Goal: Task Accomplishment & Management: Use online tool/utility

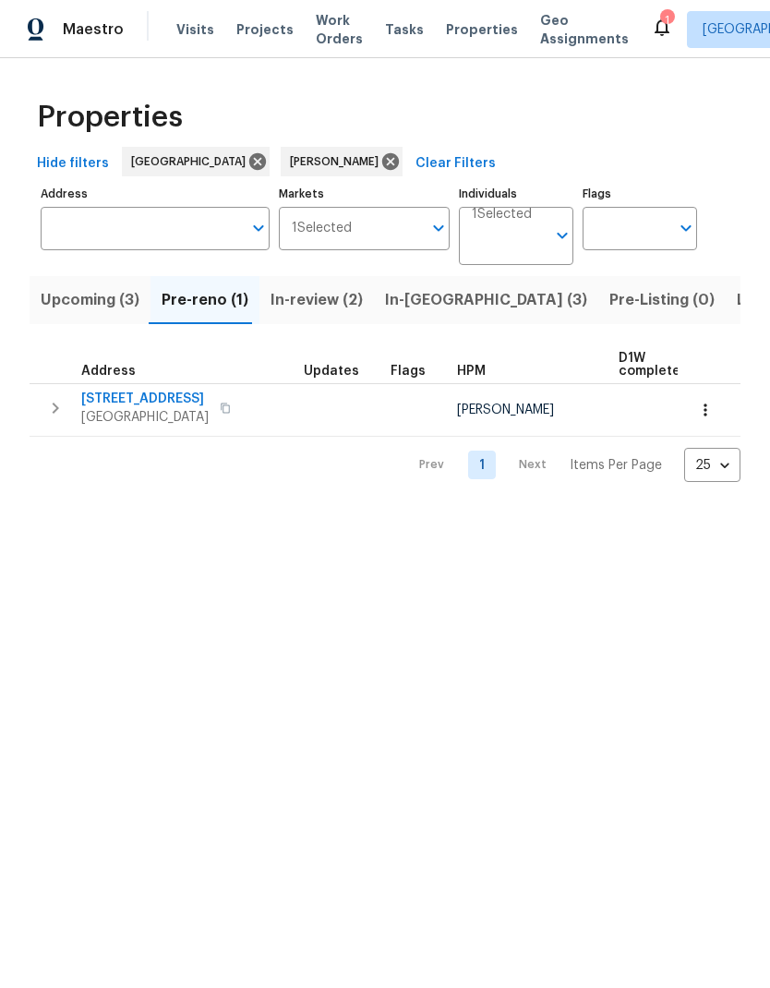
click at [221, 412] on icon "button" at bounding box center [225, 408] width 11 height 11
click at [221, 406] on icon "button" at bounding box center [225, 409] width 9 height 10
click at [307, 308] on span "In-review (2)" at bounding box center [317, 300] width 92 height 26
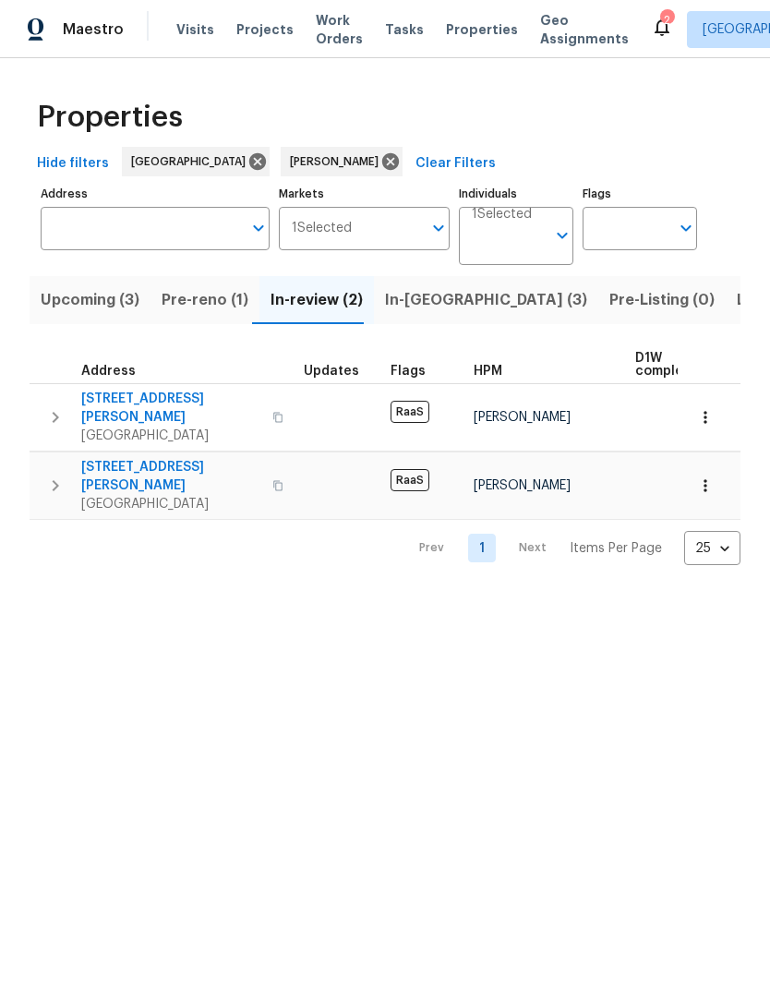
click at [413, 305] on span "In-[GEOGRAPHIC_DATA] (3)" at bounding box center [486, 300] width 202 height 26
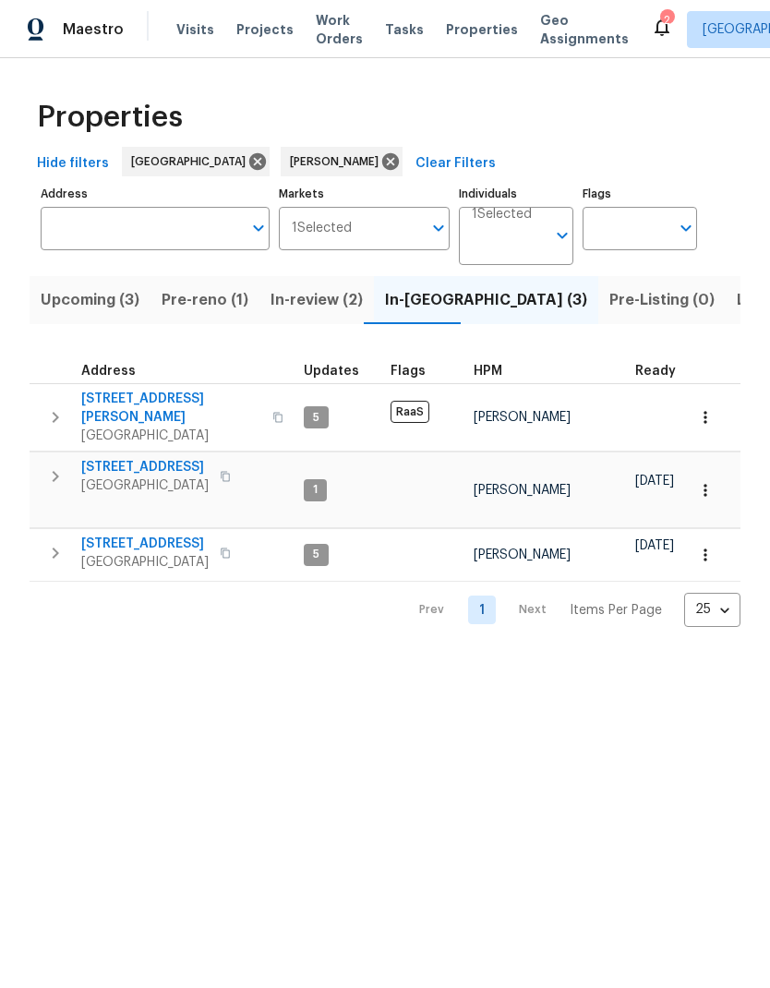
click at [231, 471] on icon "button" at bounding box center [225, 476] width 11 height 11
click at [54, 471] on icon "button" at bounding box center [56, 476] width 6 height 11
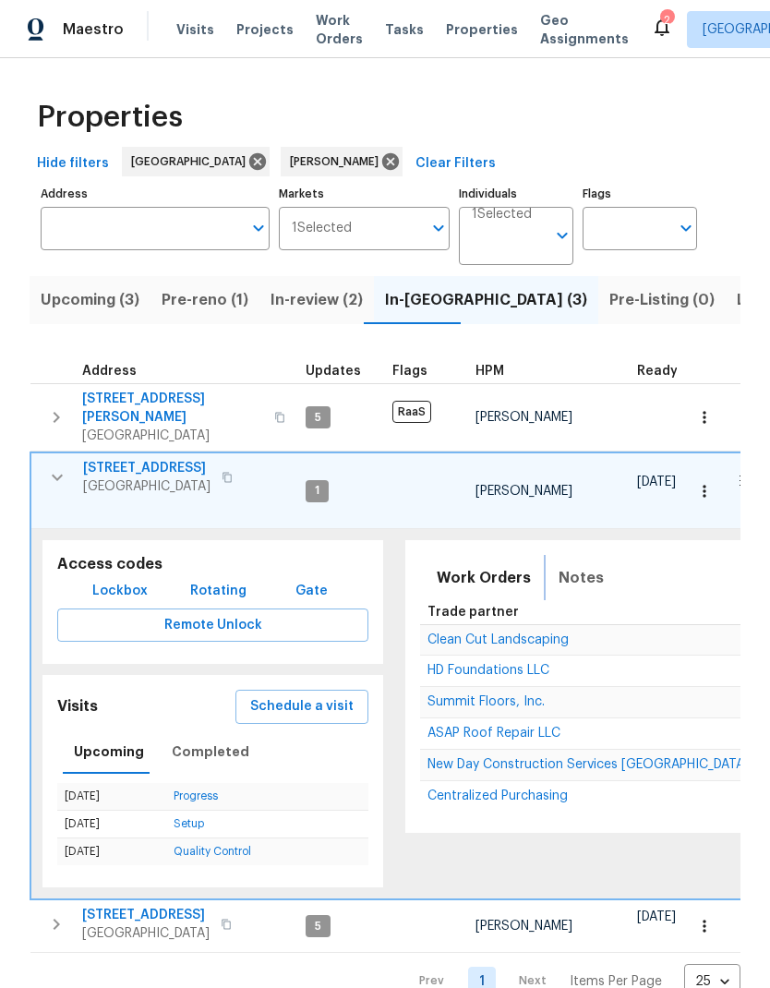
click at [575, 565] on span "Notes" at bounding box center [581, 578] width 45 height 26
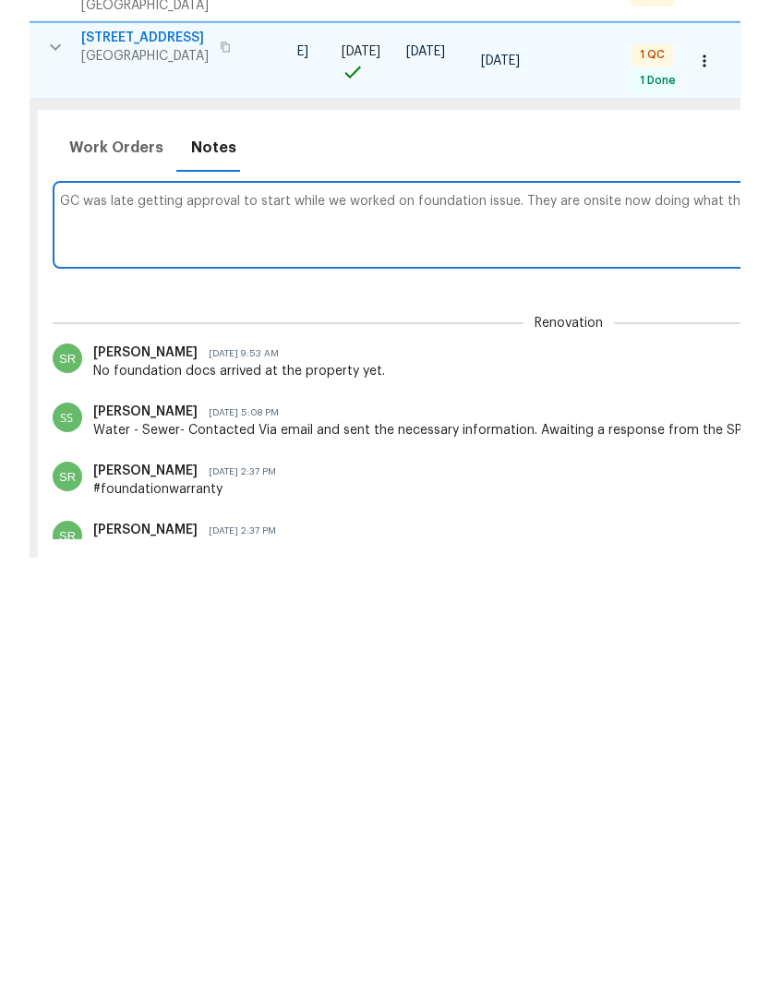
scroll to position [0, 745]
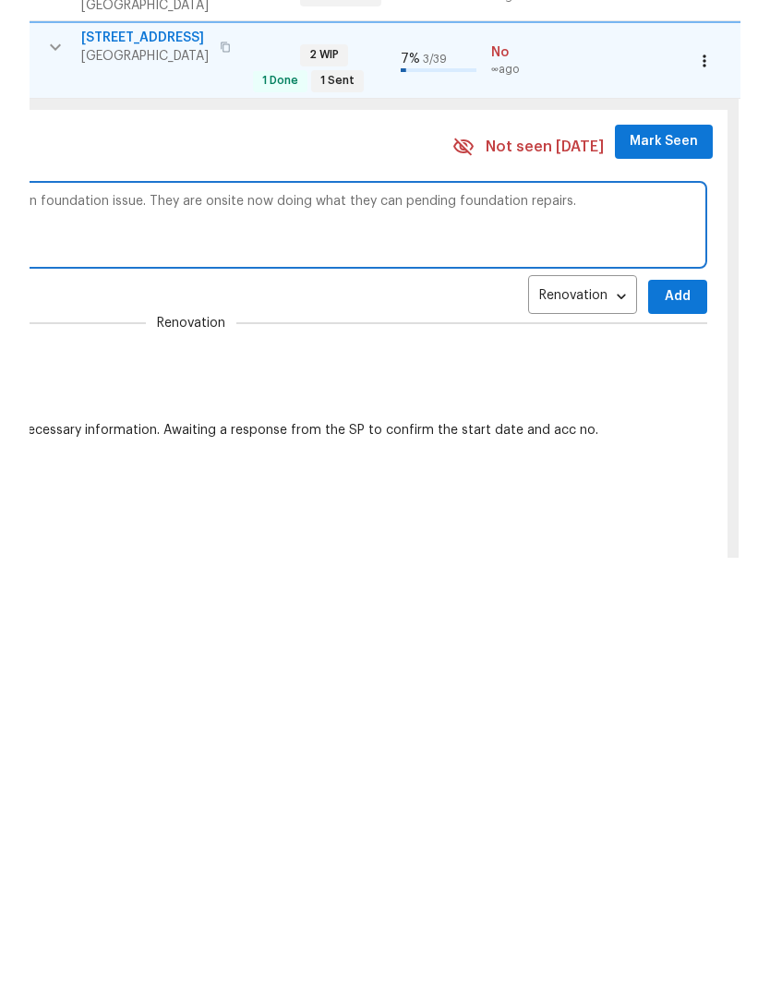
type textarea "GC was late getting approval to start while we worked on foundation issue. They…"
click at [670, 716] on span "Add" at bounding box center [678, 727] width 30 height 23
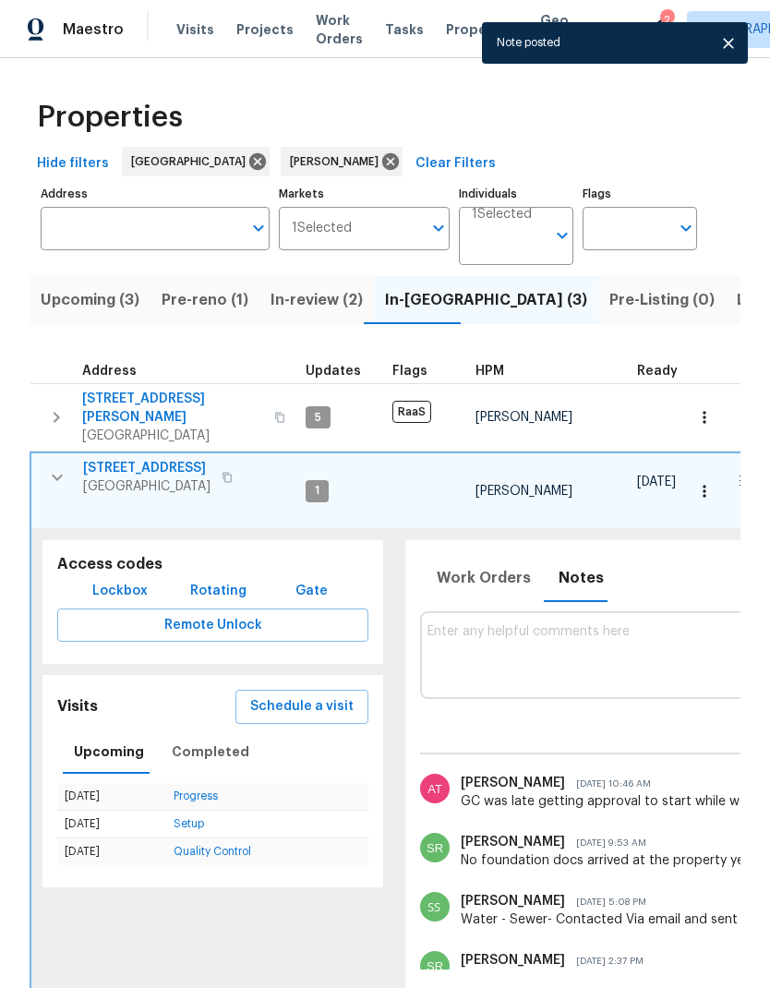
scroll to position [0, 0]
click at [55, 466] on icon "button" at bounding box center [57, 477] width 22 height 22
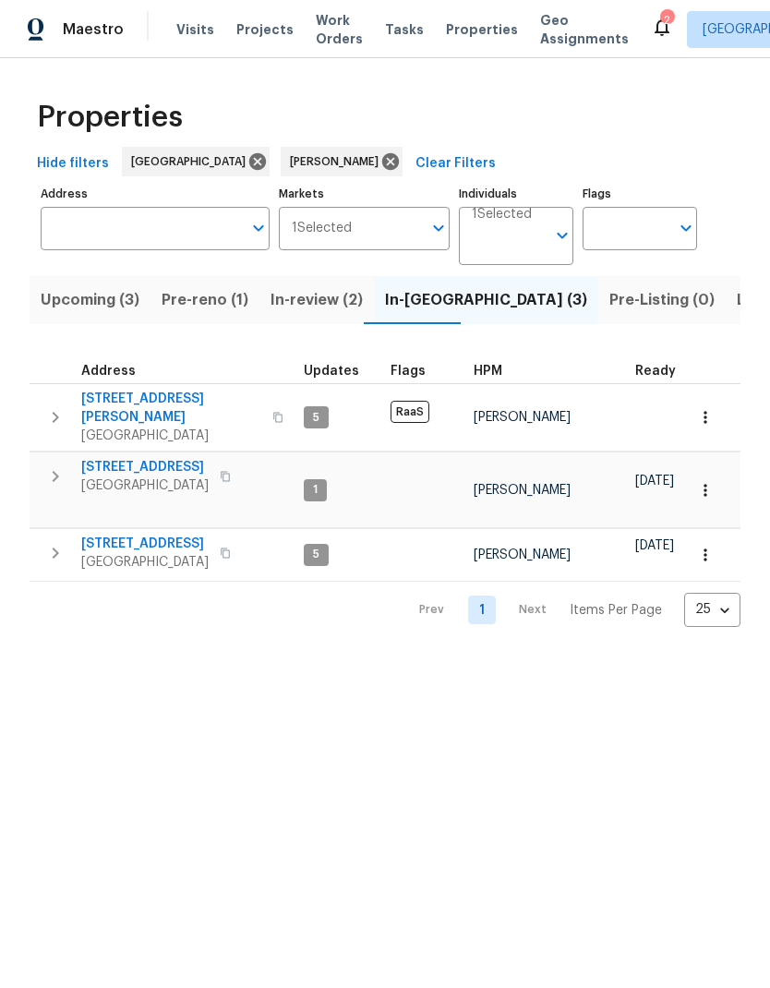
click at [49, 542] on icon "button" at bounding box center [55, 553] width 22 height 22
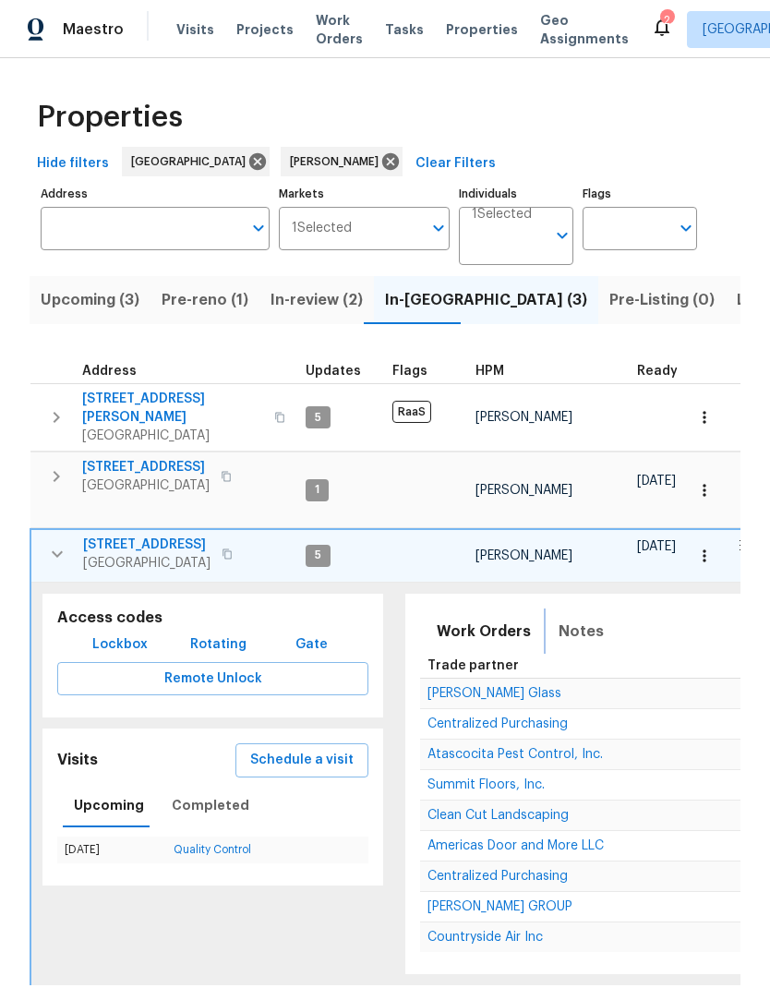
click at [567, 619] on span "Notes" at bounding box center [581, 632] width 45 height 26
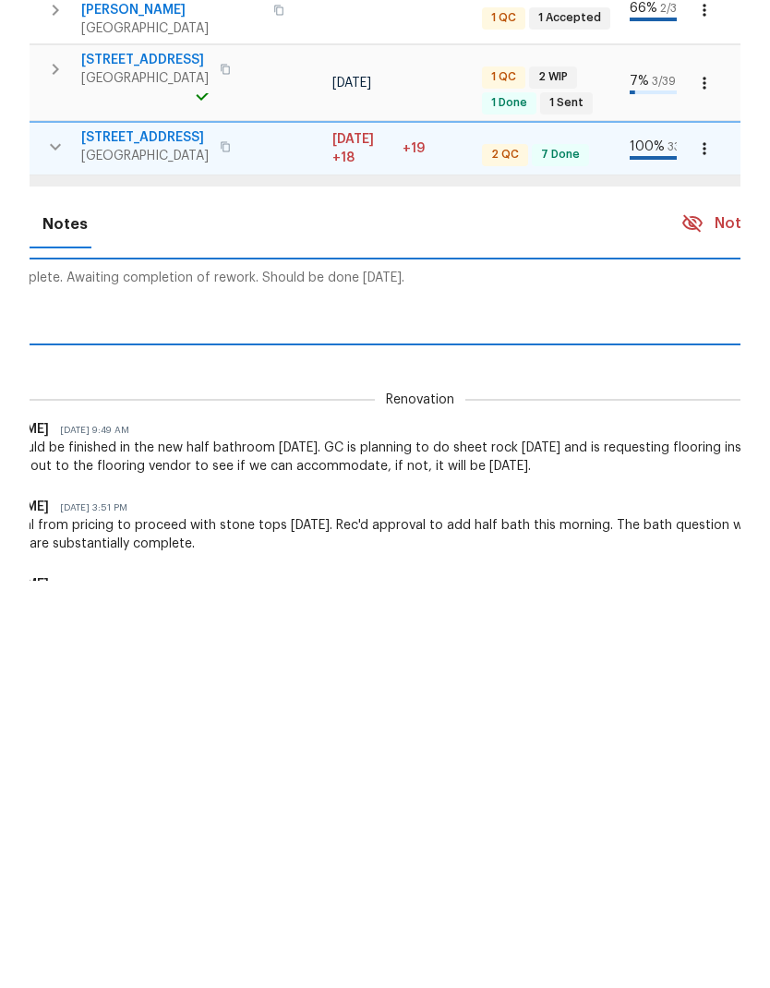
scroll to position [0, 679]
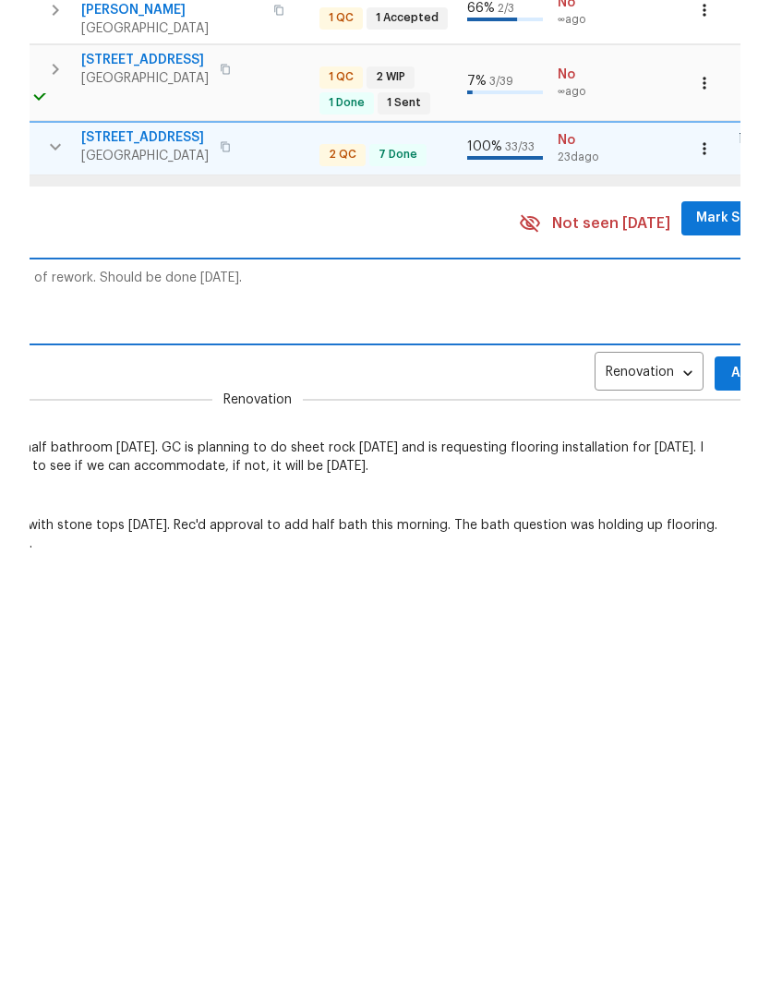
type textarea "QC and setup complete. Awaiting completion of rework. Should be done [DATE]."
click at [730, 769] on span "Add" at bounding box center [745, 780] width 30 height 23
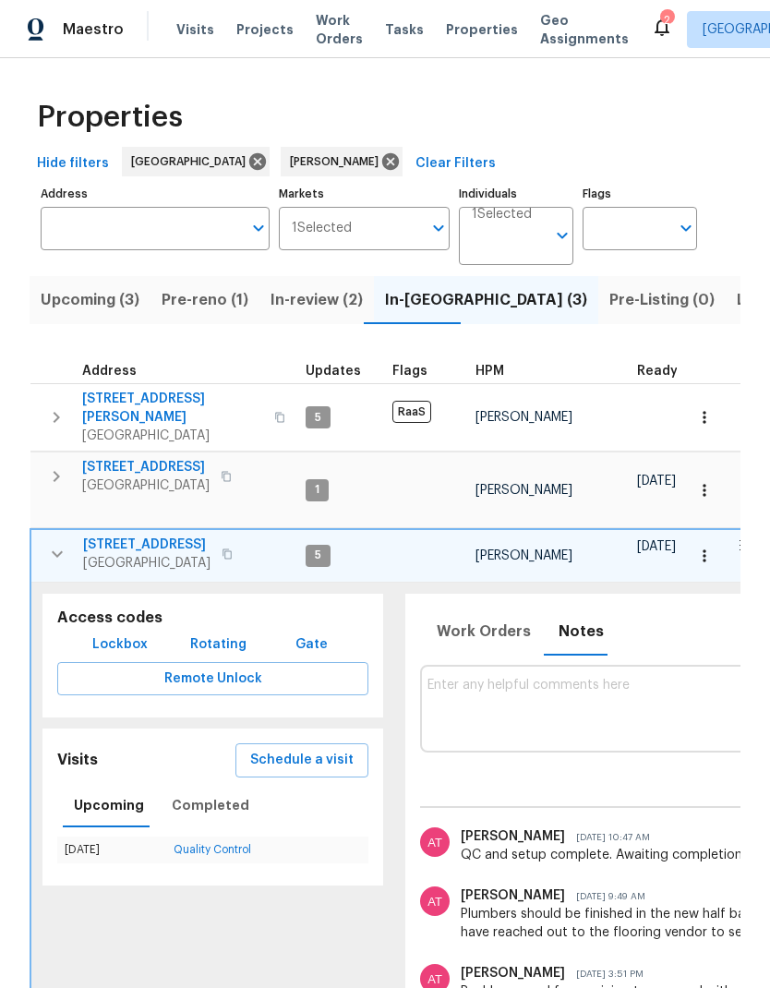
scroll to position [0, 0]
click at [54, 543] on icon "button" at bounding box center [57, 554] width 22 height 22
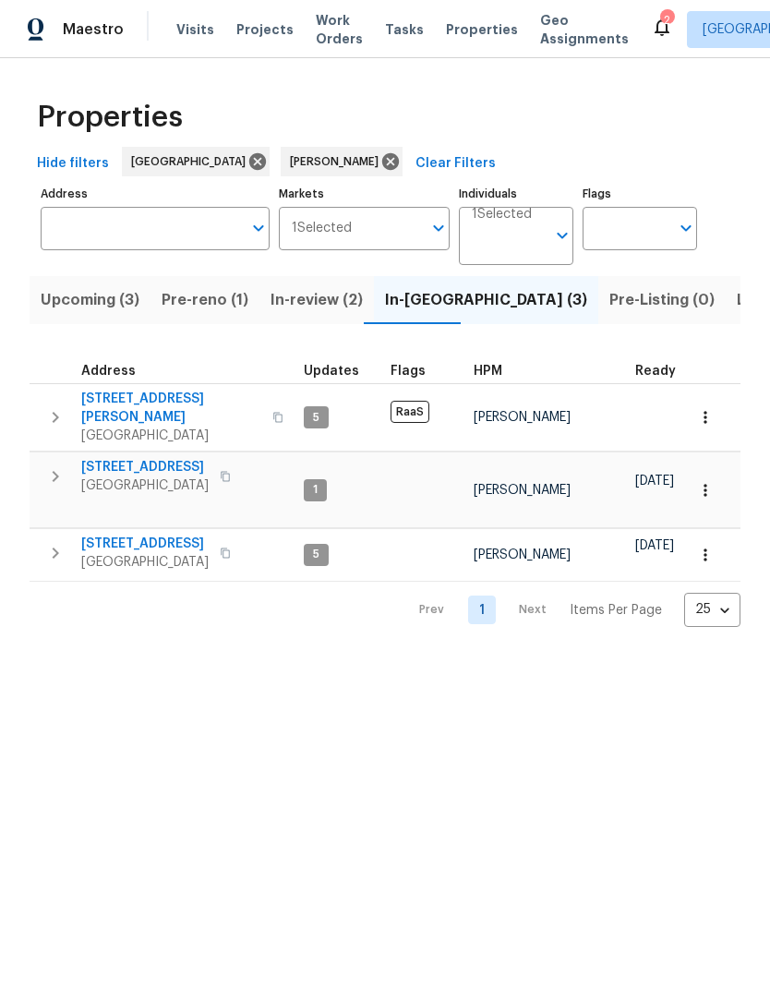
click at [134, 477] on span "[GEOGRAPHIC_DATA]" at bounding box center [144, 486] width 127 height 18
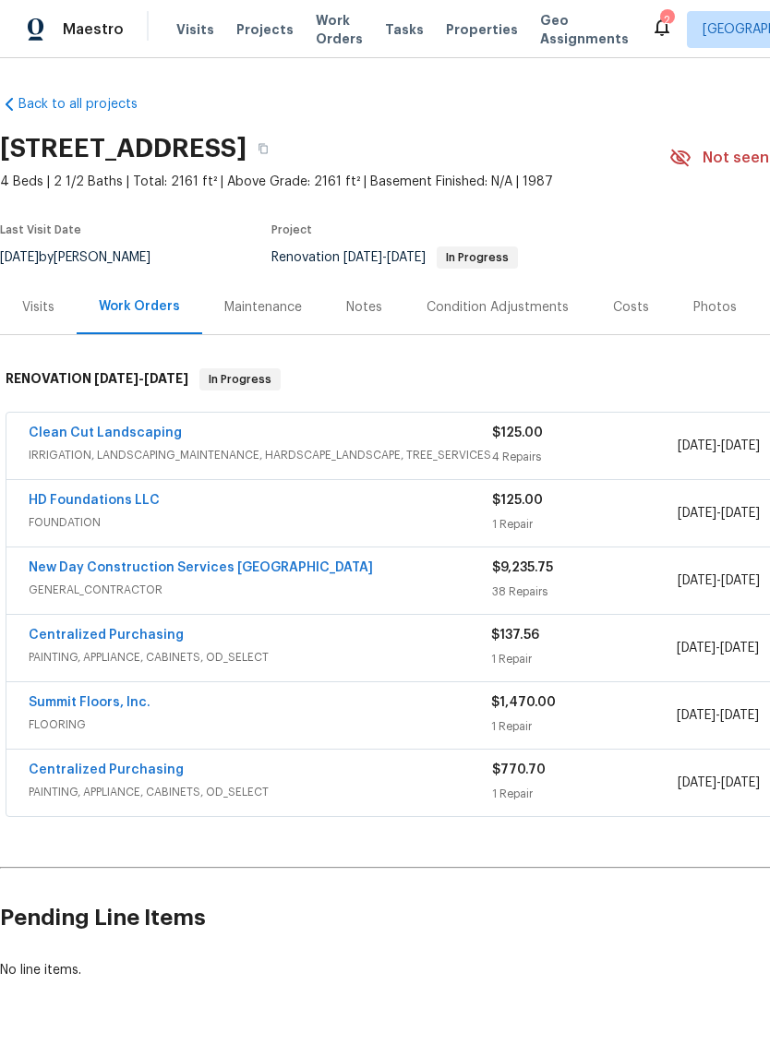
click at [110, 502] on link "HD Foundations LLC" at bounding box center [94, 500] width 131 height 13
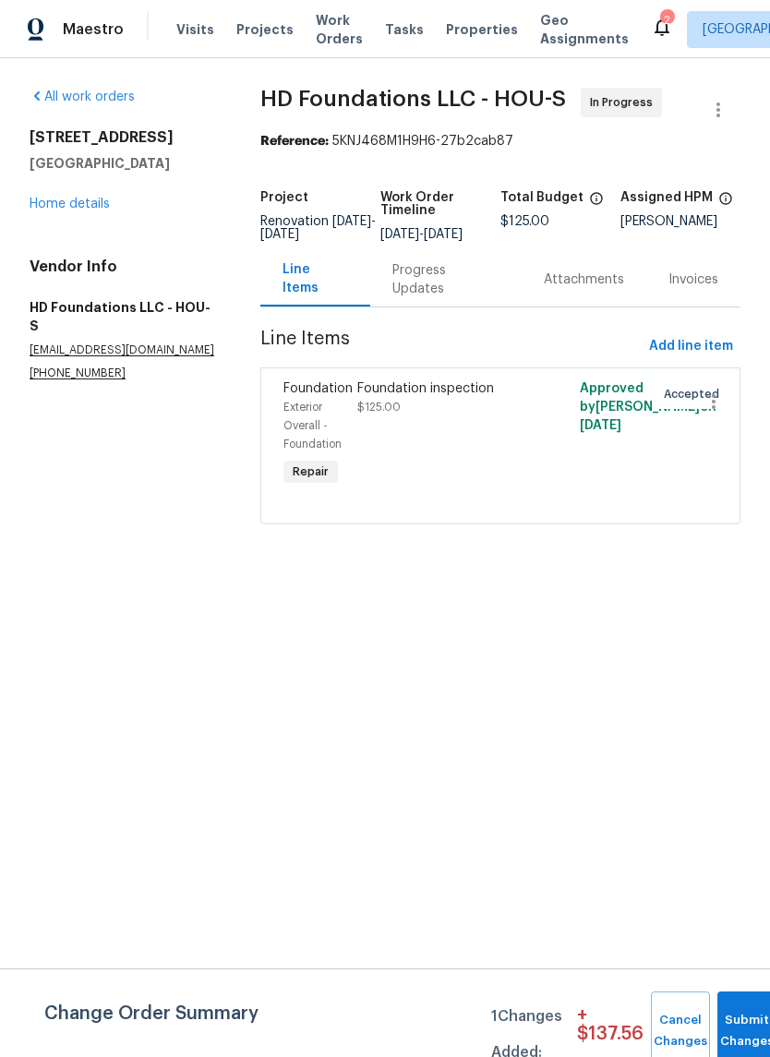
click at [466, 298] on div "Progress Updates" at bounding box center [445, 279] width 107 height 37
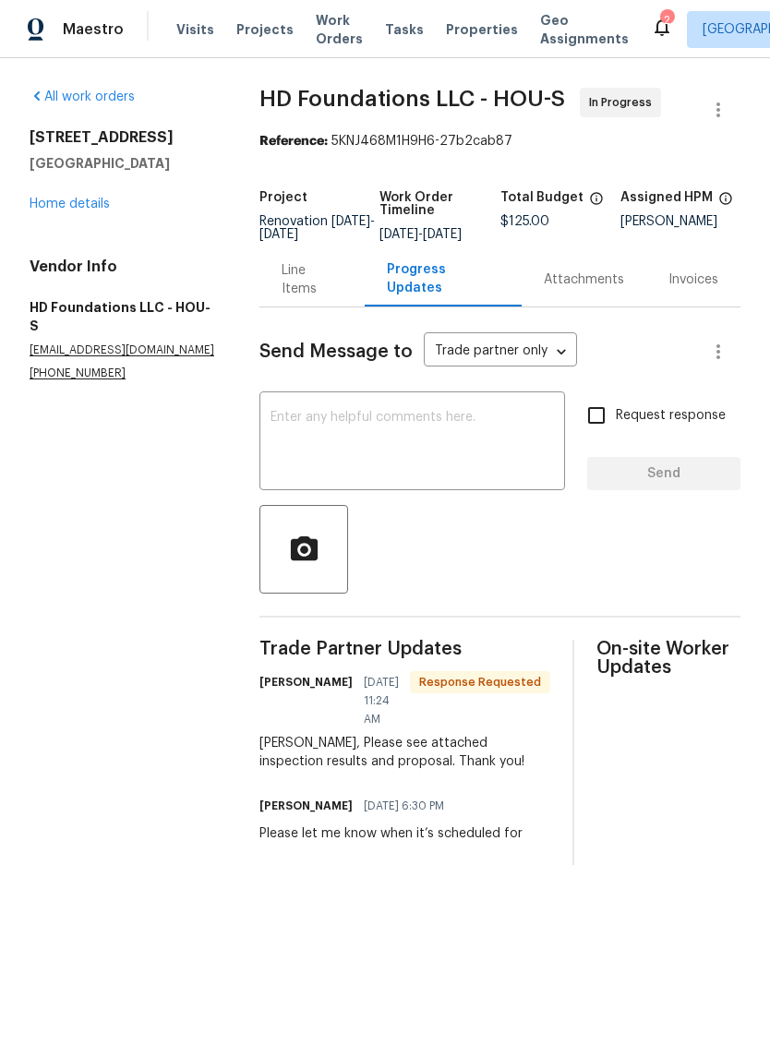
click at [442, 449] on textarea at bounding box center [413, 443] width 284 height 65
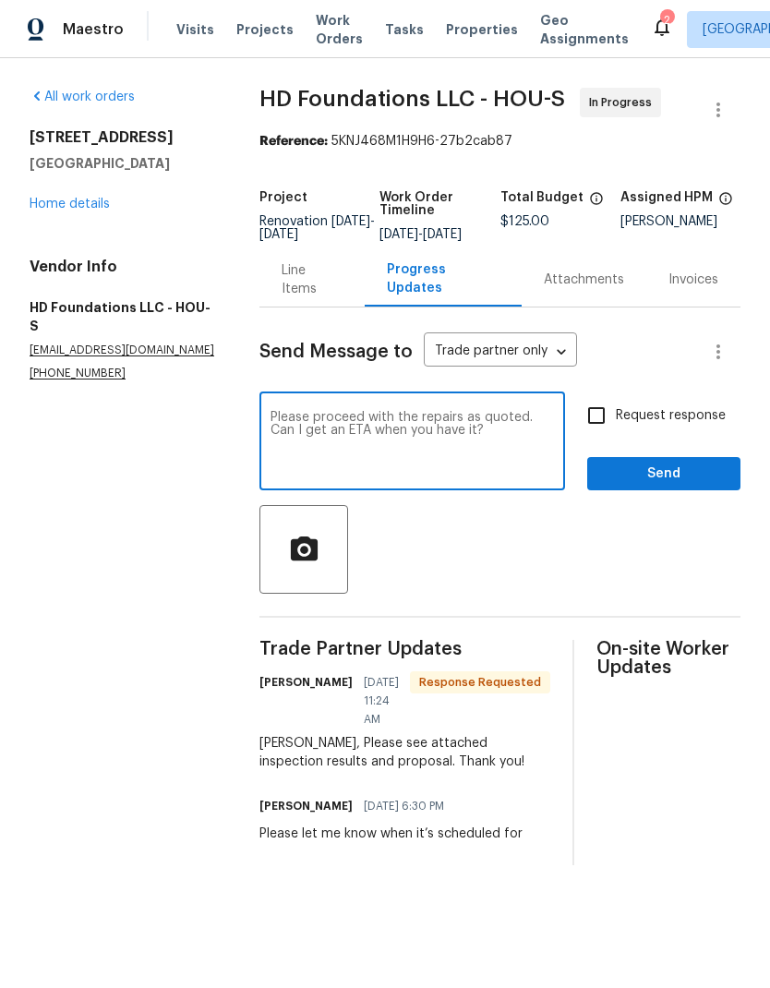
type textarea "Please proceed with the repairs as quoted. Can I get an ETA when you have it?"
click at [592, 435] on input "Request response" at bounding box center [596, 415] width 39 height 39
checkbox input "true"
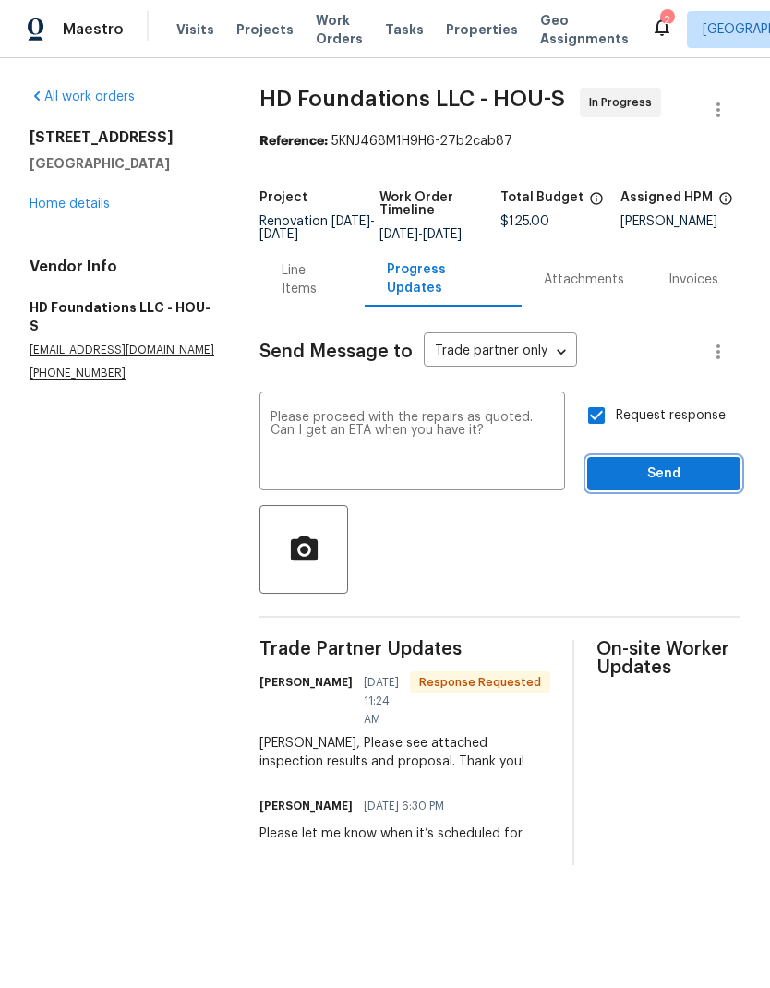
click at [681, 486] on span "Send" at bounding box center [664, 474] width 124 height 23
